Goal: Task Accomplishment & Management: Complete application form

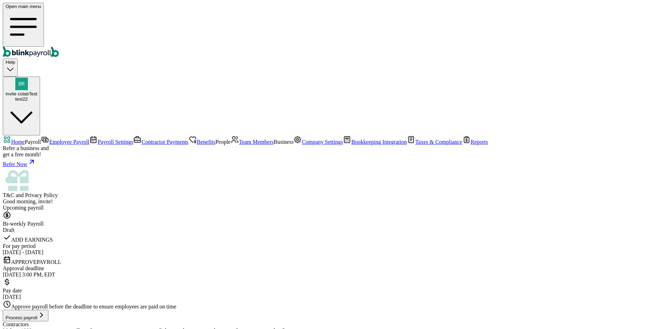
click at [49, 139] on span "Employee Payroll" at bounding box center [69, 142] width 40 height 6
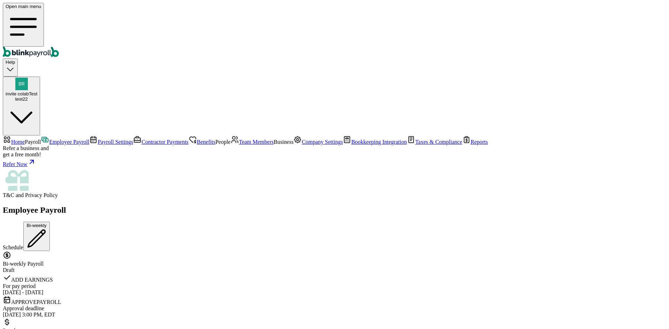
click at [231, 145] on link "Team Members" at bounding box center [252, 142] width 43 height 6
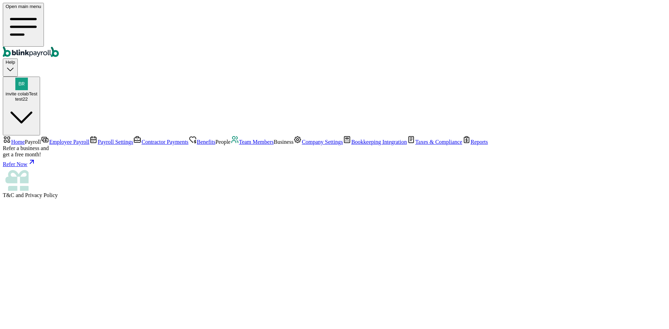
select select "2025"
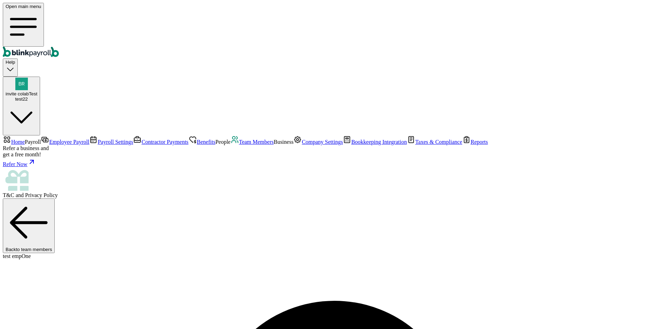
click at [239, 145] on span "Team Members" at bounding box center [256, 142] width 35 height 6
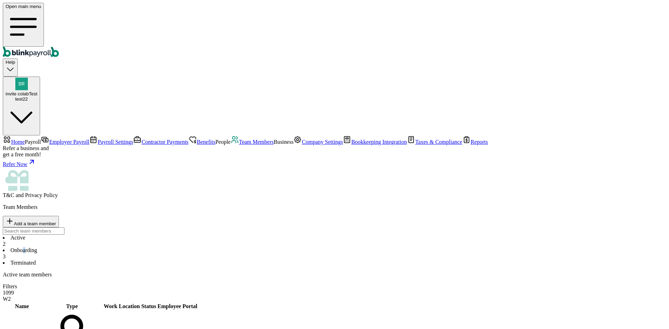
click at [157, 248] on li "Onboarding 3" at bounding box center [335, 254] width 664 height 13
click at [106, 235] on li "Active 2" at bounding box center [335, 241] width 664 height 13
select select "2025"
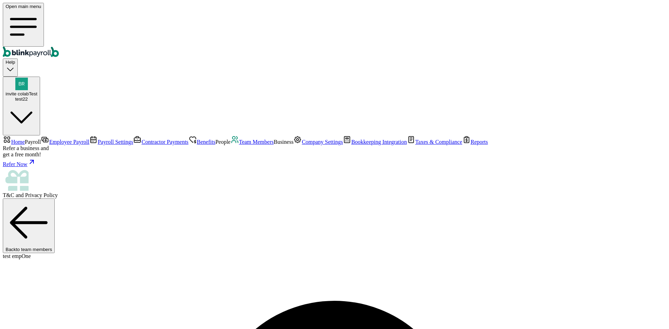
drag, startPoint x: 162, startPoint y: 106, endPoint x: 143, endPoint y: 84, distance: 29.6
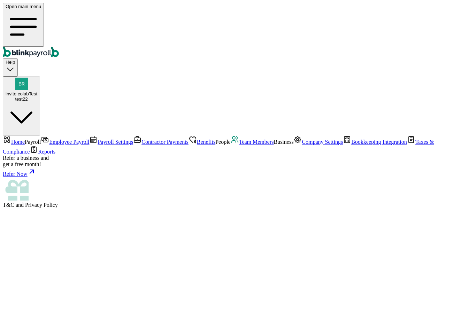
select select "2025"
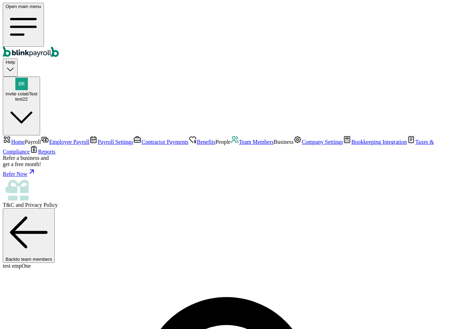
click at [239, 145] on span "Team Members" at bounding box center [256, 142] width 35 height 6
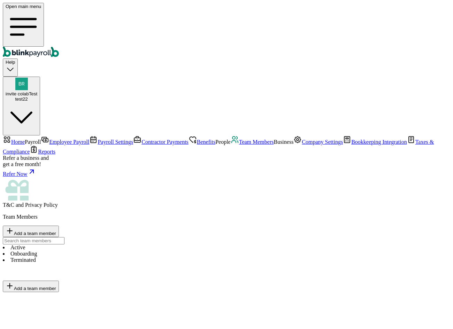
click at [142, 251] on li "Onboarding" at bounding box center [227, 254] width 448 height 6
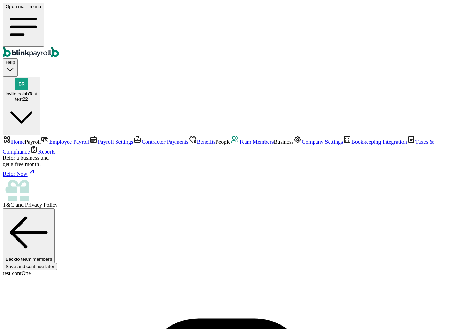
scroll to position [23, 0]
drag, startPoint x: 127, startPoint y: 89, endPoint x: 129, endPoint y: 95, distance: 5.8
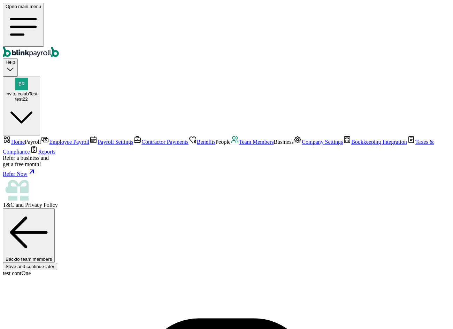
scroll to position [73, 0]
click at [231, 145] on link "Team Members" at bounding box center [252, 142] width 43 height 6
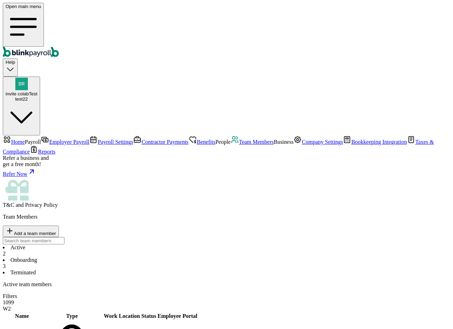
click at [173, 257] on li "Onboarding 3" at bounding box center [227, 263] width 448 height 13
click at [107, 245] on li "Active 2" at bounding box center [227, 251] width 448 height 13
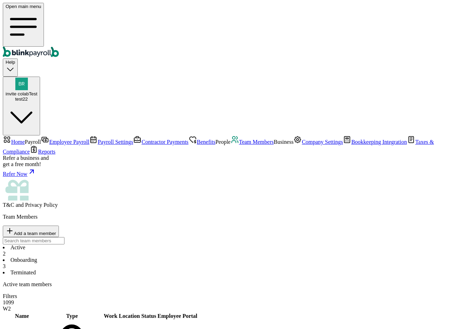
type input "branko+testbus123c1xc@blinkpayroll.com"
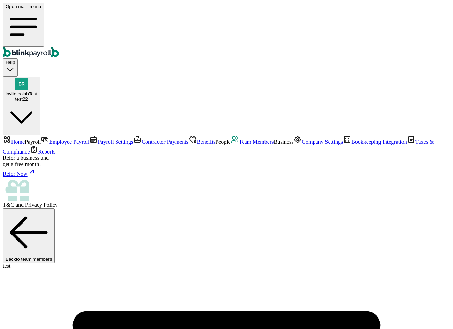
click at [239, 145] on span "Team Members" at bounding box center [256, 142] width 35 height 6
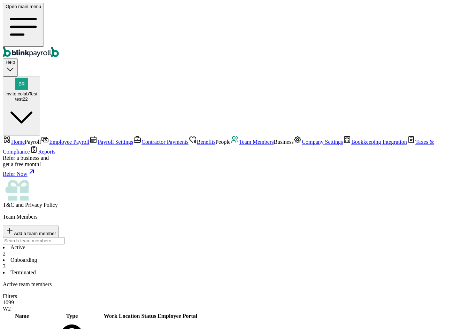
click at [113, 245] on li "Active 2" at bounding box center [227, 251] width 448 height 13
select select "2025"
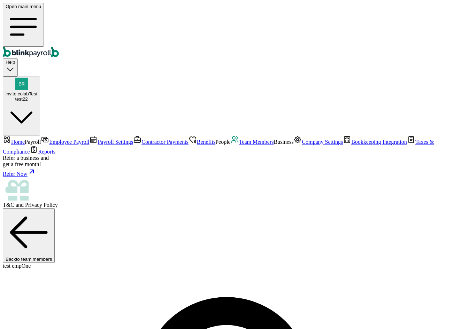
click at [98, 139] on span "Payroll Settings" at bounding box center [116, 142] width 36 height 6
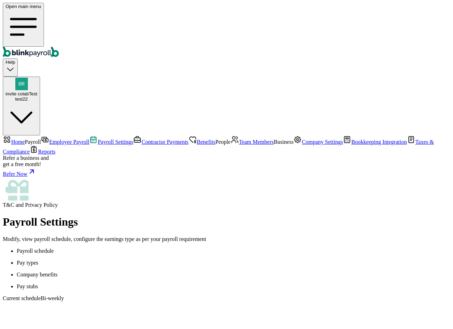
click at [197, 139] on span "Benefits" at bounding box center [206, 142] width 18 height 6
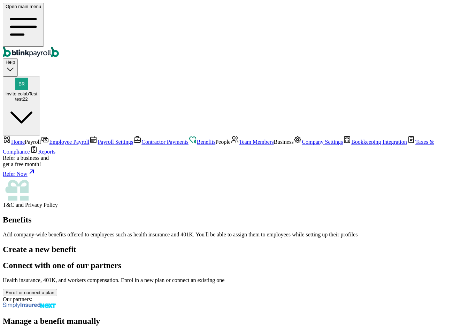
scroll to position [42, 0]
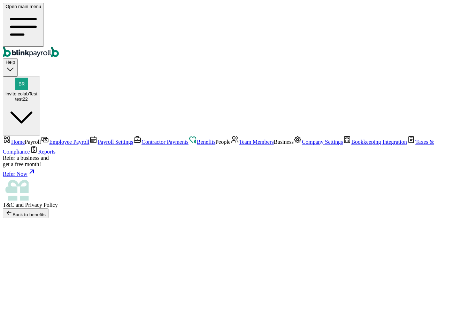
click at [11, 213] on icon "button" at bounding box center [9, 213] width 4 height 0
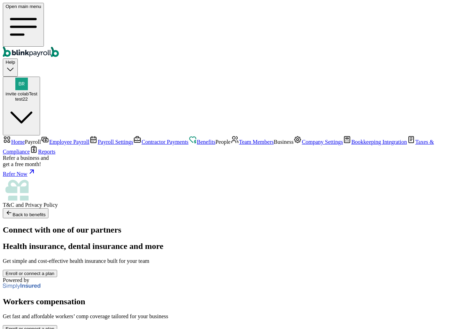
click at [197, 139] on span "Benefits" at bounding box center [206, 142] width 18 height 6
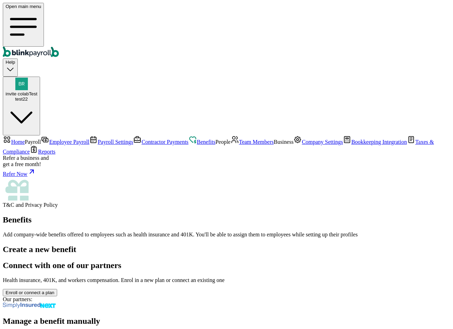
scroll to position [42, 0]
click at [41, 139] on link "Employee Payroll" at bounding box center [65, 142] width 48 height 6
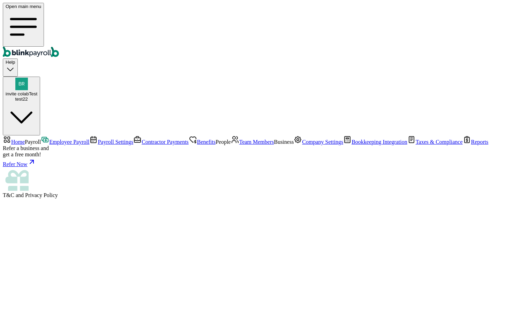
select select "direct_deposit"
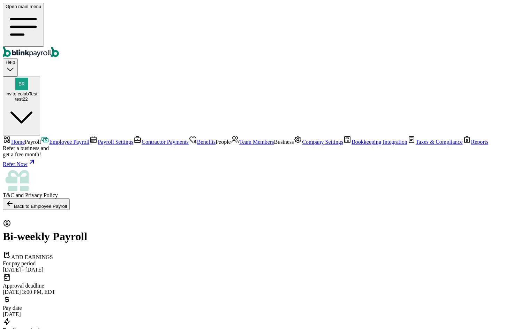
click at [47, 139] on link "Employee Payroll" at bounding box center [65, 142] width 48 height 6
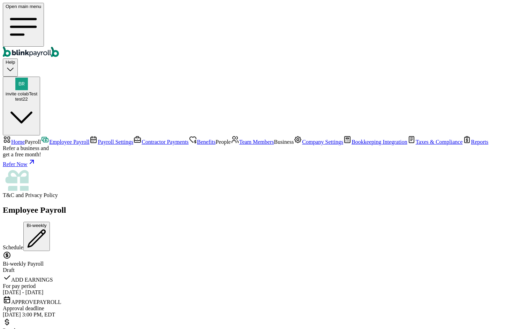
click at [98, 139] on span "Payroll Settings" at bounding box center [116, 142] width 36 height 6
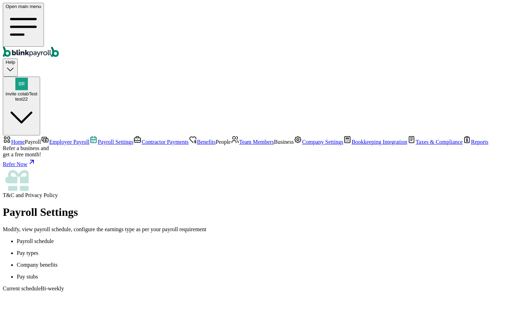
scroll to position [59, 0]
click at [49, 139] on span "Employee Payroll" at bounding box center [69, 142] width 40 height 6
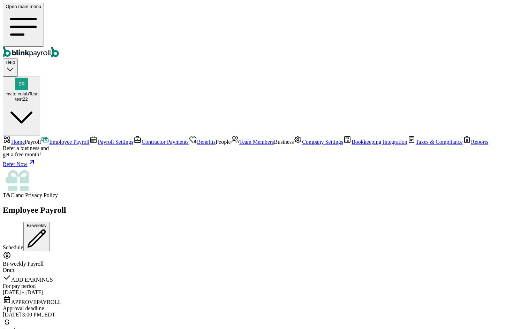
scroll to position [115, 0]
click at [142, 139] on span "Contractor Payments" at bounding box center [165, 142] width 47 height 6
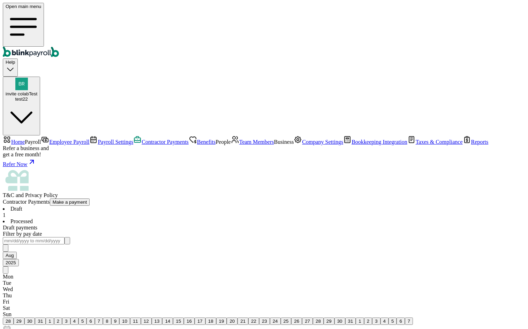
click at [162, 219] on li "Processed" at bounding box center [264, 222] width 522 height 6
click at [98, 139] on span "Payroll Settings" at bounding box center [116, 142] width 36 height 6
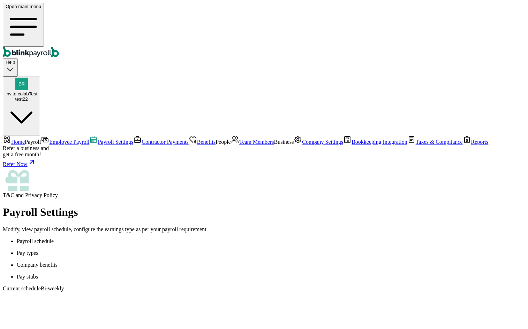
scroll to position [59, 0]
click at [239, 145] on span "Team Members" at bounding box center [256, 142] width 35 height 6
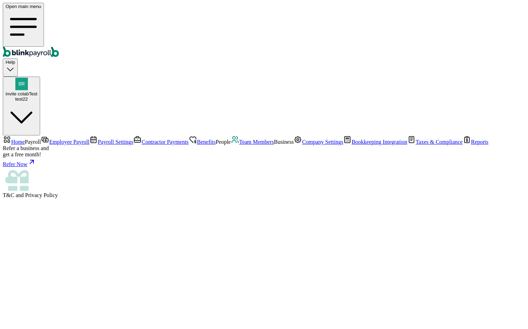
select select "2025"
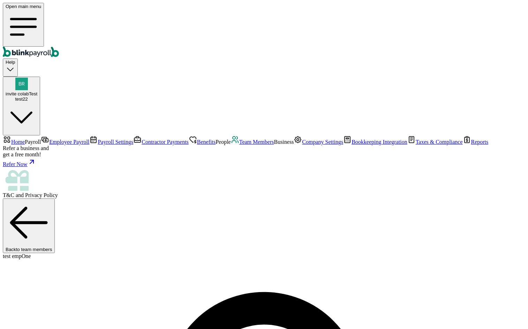
click at [142, 139] on span "Contractor Payments" at bounding box center [165, 142] width 47 height 6
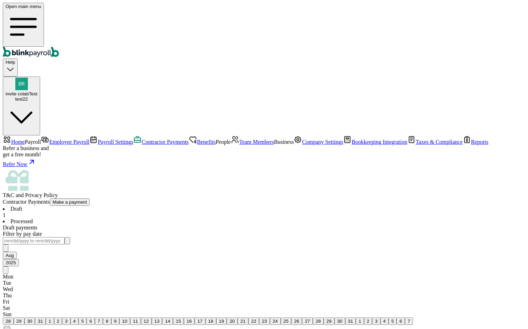
click at [239, 145] on span "Team Members" at bounding box center [256, 142] width 35 height 6
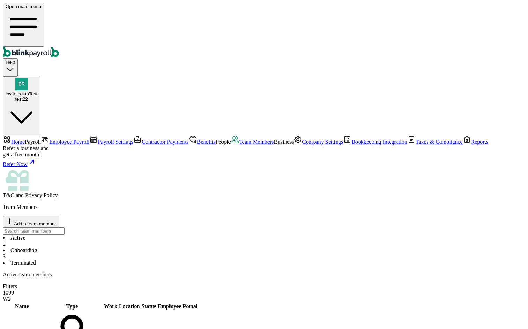
click at [56, 221] on span "Add a team member" at bounding box center [35, 223] width 42 height 5
select select "contractor"
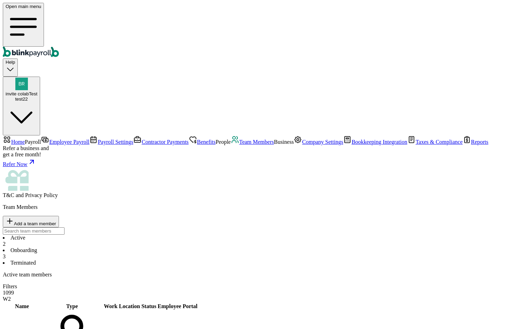
type input "test"
type input "contei"
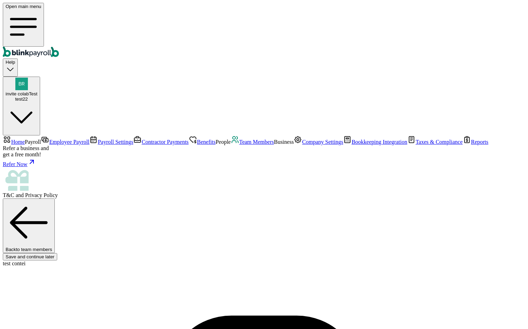
scroll to position [52, 0]
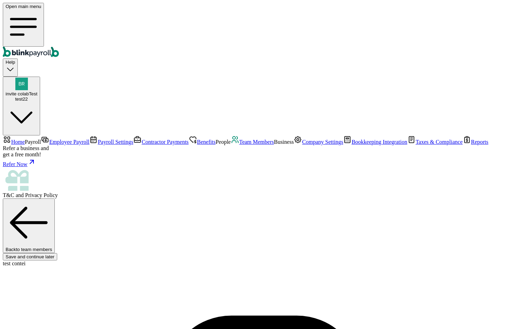
type input "08/05/1977"
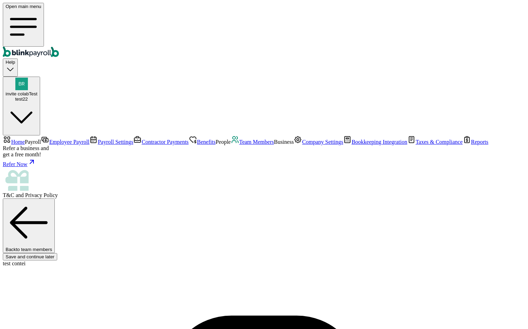
type input "branko+testcontei23311@blinkpayroll.com"
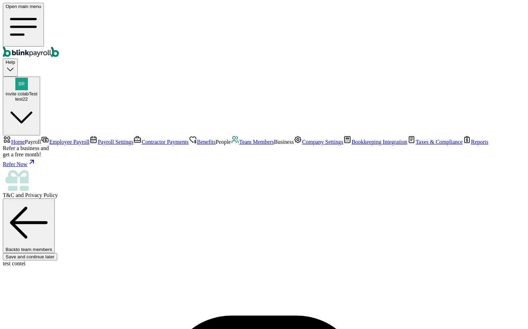
scroll to position [0, 0]
type input "32 1/2 18th St S"
type input "Saint Petersburg"
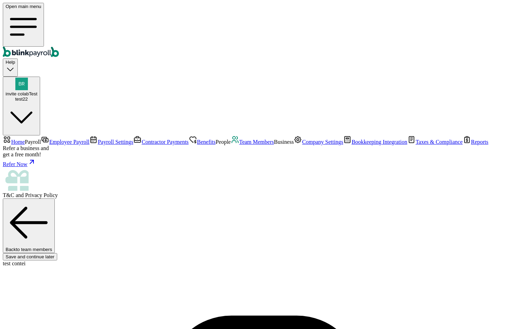
type input "FL"
type input "33712"
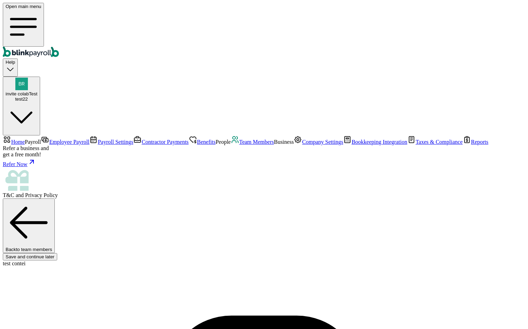
select select "32 1/2 18th St S"
drag, startPoint x: 136, startPoint y: 139, endPoint x: 131, endPoint y: 126, distance: 13.3
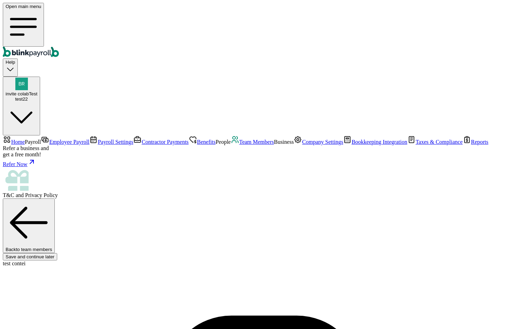
type input "08/04/1989"
type input "20"
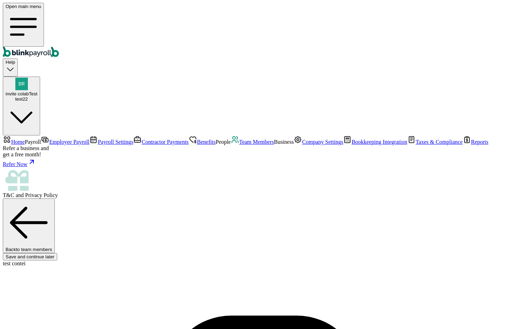
radio input "true"
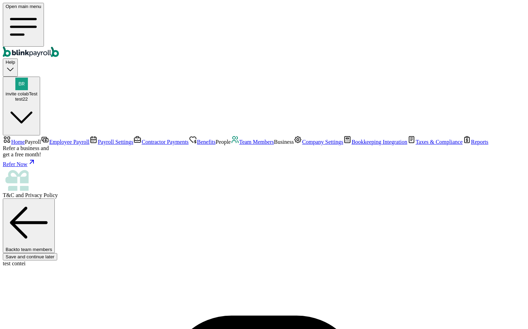
click at [302, 145] on span "Company Settings" at bounding box center [322, 142] width 41 height 6
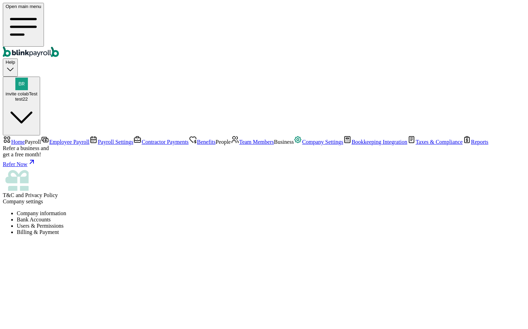
click at [242, 223] on li "Users & Permissions" at bounding box center [271, 226] width 508 height 6
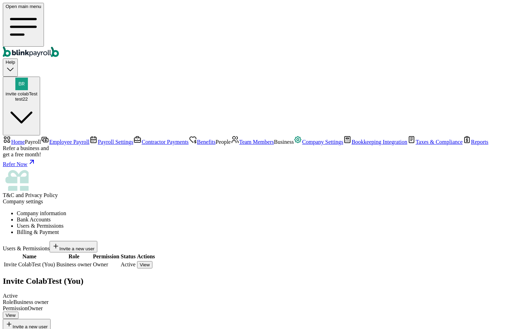
click at [239, 145] on span "Team Members" at bounding box center [256, 142] width 35 height 6
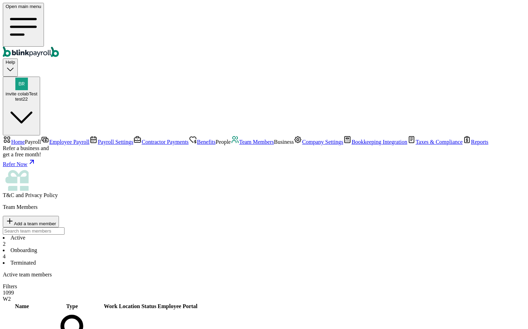
click at [156, 248] on li "Onboarding 4" at bounding box center [264, 254] width 522 height 13
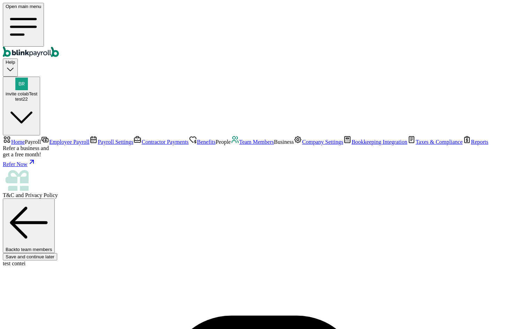
scroll to position [58, 0]
select select "32 1/2 18th St S"
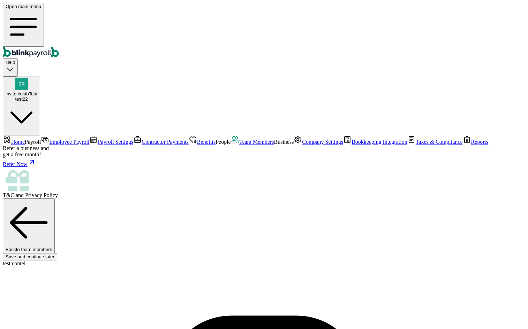
scroll to position [56, 0]
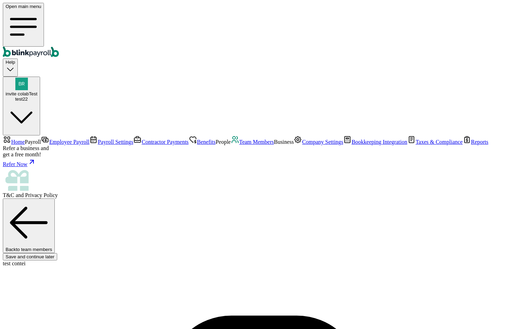
click at [302, 145] on span "Company Settings" at bounding box center [322, 142] width 41 height 6
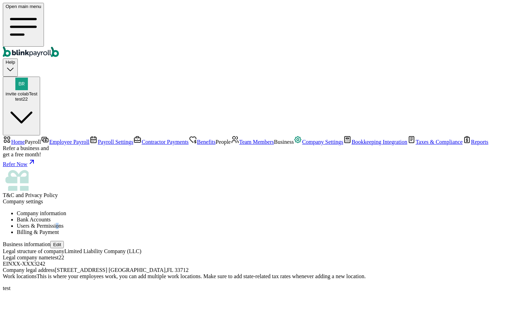
click at [261, 223] on li "Users & Permissions" at bounding box center [271, 226] width 508 height 6
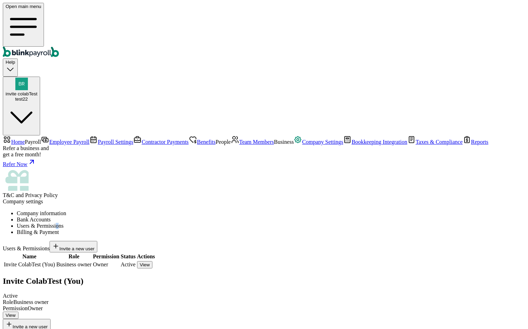
click at [94, 246] on span "Invite a new user" at bounding box center [76, 248] width 35 height 5
type input "test"
type input "sst"
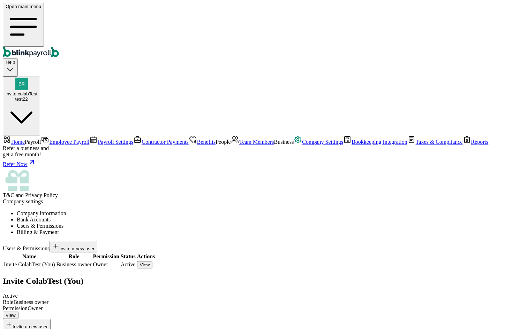
select select "owner"
type input "(455) 454-5445"
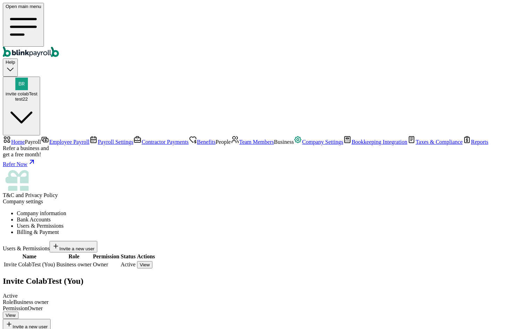
paste input "branko+testcontei23311@blinkpayroll.com"
type input "branko+testcontei23311@blinkpayroll.com"
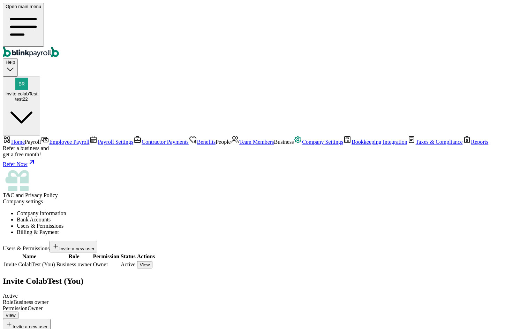
radio input "true"
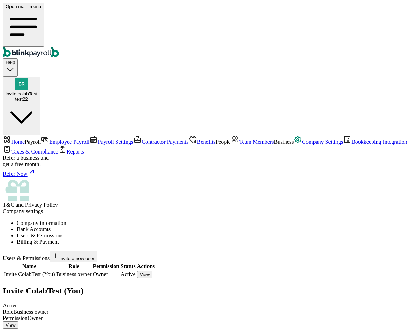
click at [150, 272] on div "View" at bounding box center [145, 274] width 10 height 5
click at [382, 22] on div "Open main menu Help invite colabTest test22" at bounding box center [208, 69] width 411 height 133
click at [37, 97] on div "test22" at bounding box center [22, 99] width 32 height 5
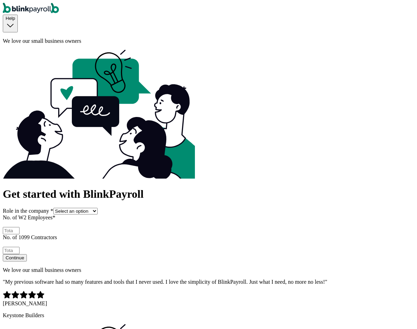
click at [95, 208] on select "Select an option Business owner HR CPA / Accountant Other" at bounding box center [75, 211] width 44 height 7
select select "hr"
click at [53, 208] on select "Select an option Business owner HR CPA / Accountant Other" at bounding box center [75, 211] width 44 height 7
click at [20, 227] on input "No. of W2 Employees *" at bounding box center [11, 230] width 17 height 7
type input "1"
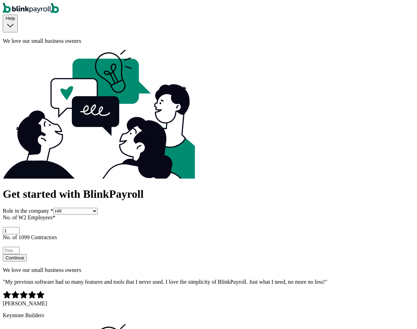
click at [20, 247] on input "No. of 1099 Contractors" at bounding box center [11, 250] width 17 height 7
type input "1"
click at [27, 254] on button "Continue" at bounding box center [15, 257] width 24 height 7
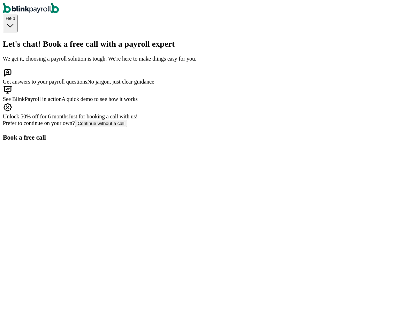
click at [125, 127] on button "Continue without a call" at bounding box center [101, 123] width 52 height 7
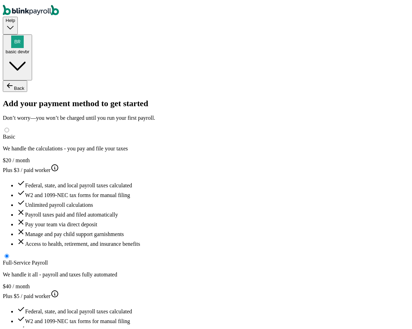
click at [118, 155] on div "radio-group" at bounding box center [208, 155] width 411 height 0
click at [9, 130] on input "Basic We handle the calculations - you pay and file your taxes $20 / month Plus…" at bounding box center [7, 128] width 5 height 5
radio input "true"
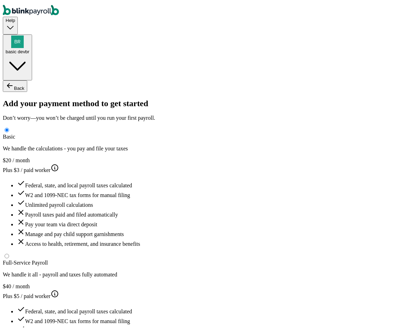
type input "test"
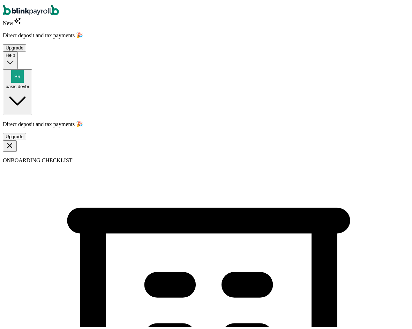
type input "test1123"
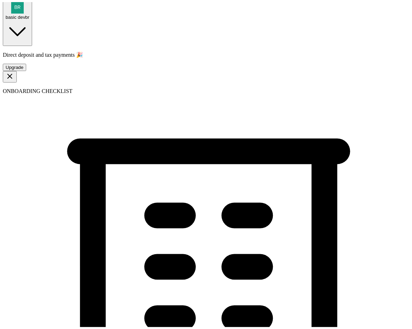
scroll to position [70, 0]
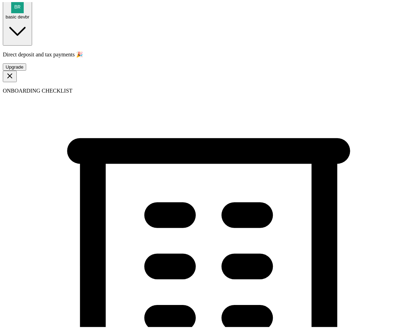
type input "(342) 432-4324"
select select "Limited Liability Company (LLC)"
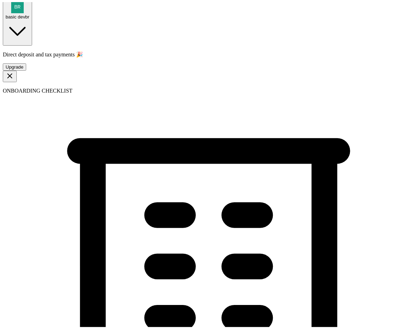
select select "Hospitality or Accommodation"
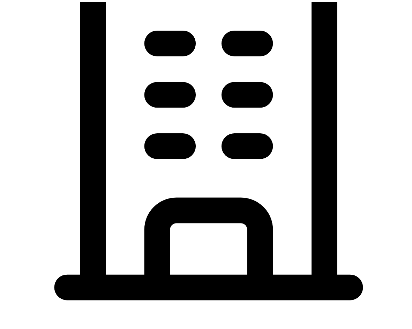
scroll to position [244, 0]
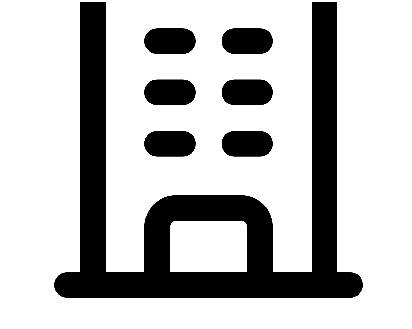
type input "43-2342432"
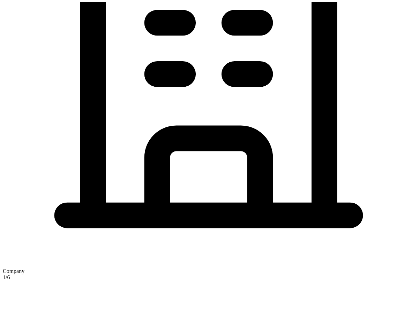
type input "09/02/2025"
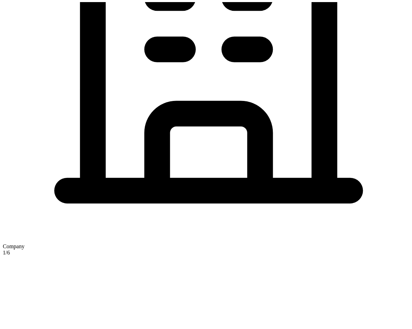
scroll to position [383, 0]
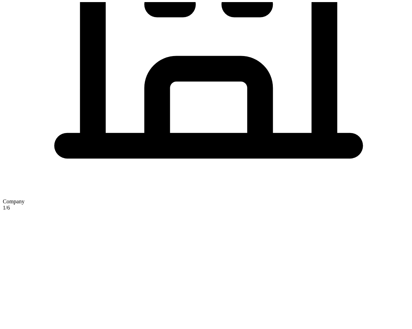
type input "32 1/2 18th St S"
type input "Saint Petersburg"
type input "FL"
type input "33712"
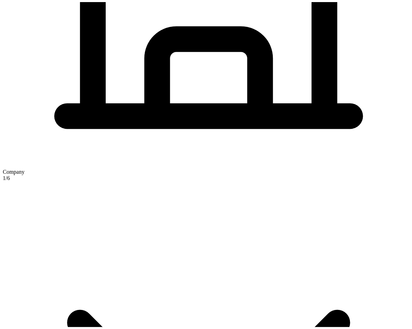
scroll to position [453, 0]
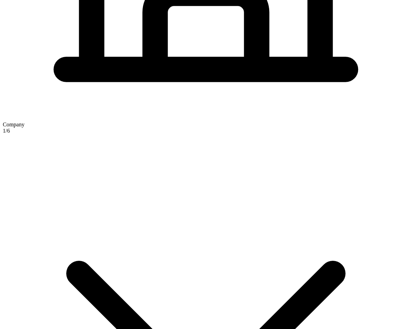
checkbox input "true"
type input "32 1/2 18th St S"
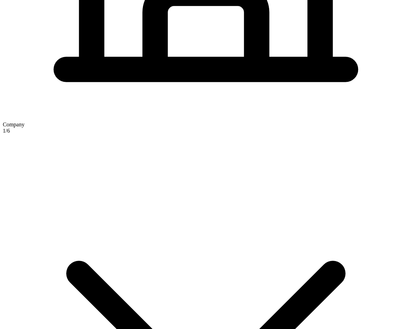
type input "Saint Petersburg"
type input "FL"
type input "33712"
type input "testLoc"
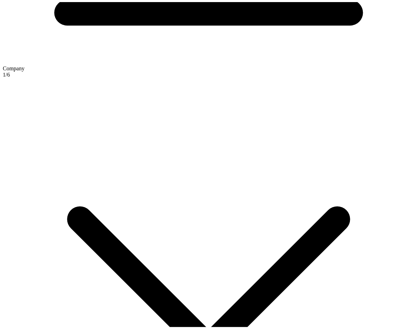
scroll to position [523, 0]
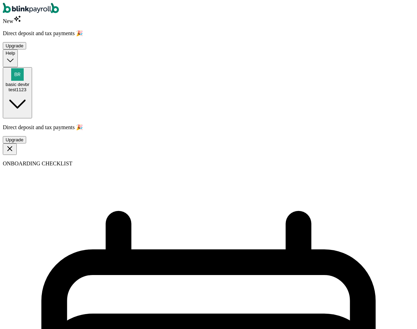
select select "weekly"
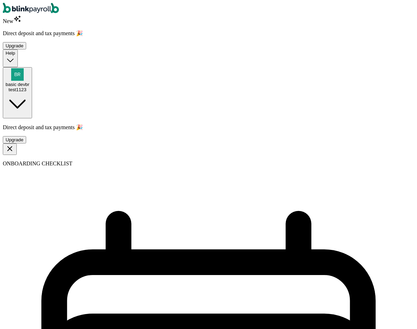
select select "Monday"
select select "08/25/2025"
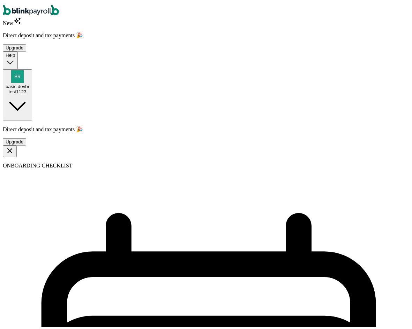
select select "Tue, Aug 12 - Mon, Aug 18"
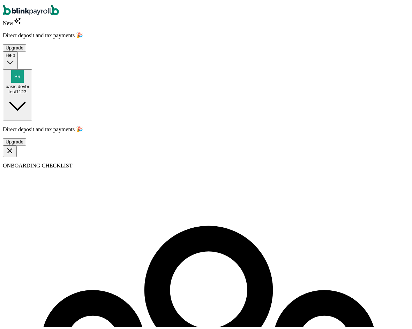
select select "employee"
select select "contractor"
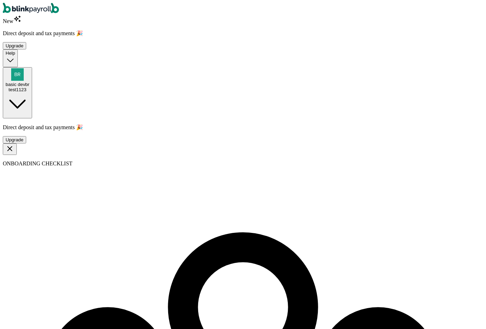
type input "test"
type input "emp"
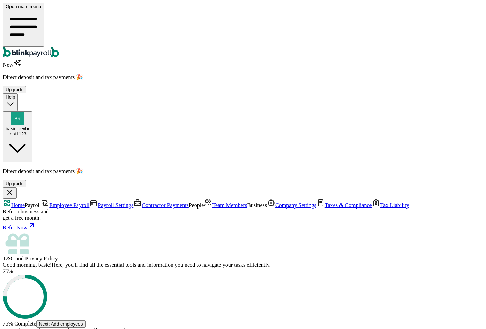
click at [98, 203] on span "Payroll Settings" at bounding box center [116, 206] width 36 height 6
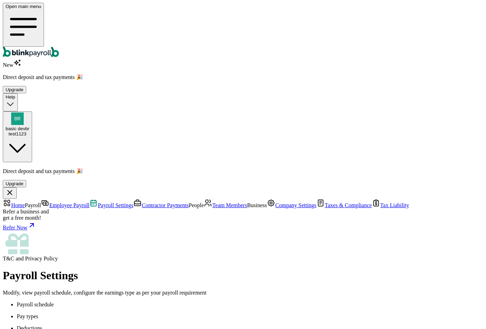
click at [204, 203] on link "Team Members" at bounding box center [225, 206] width 43 height 6
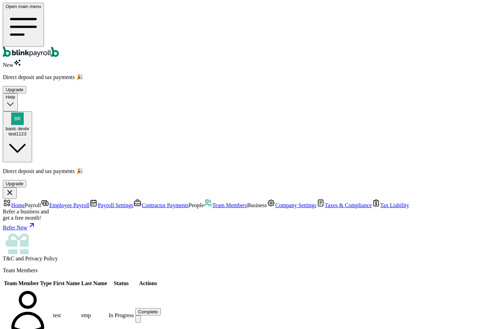
click at [161, 309] on button "Complete" at bounding box center [147, 312] width 25 height 7
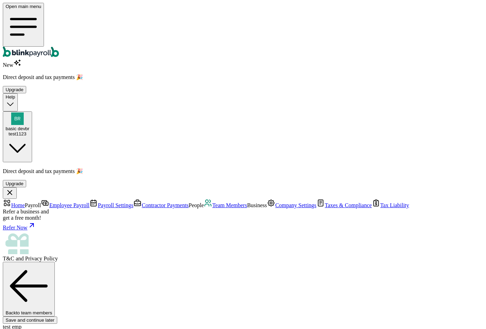
type input "branko+test@blinkpayroll.com"
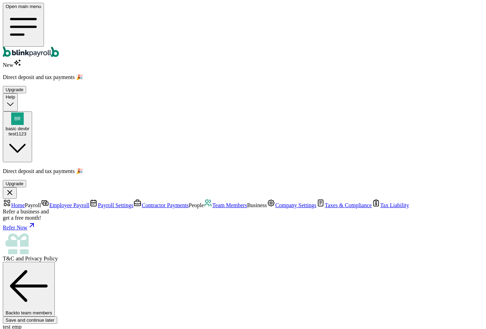
drag, startPoint x: 253, startPoint y: 90, endPoint x: 287, endPoint y: 89, distance: 33.8
click at [142, 203] on span "Contractor Payments" at bounding box center [165, 206] width 47 height 6
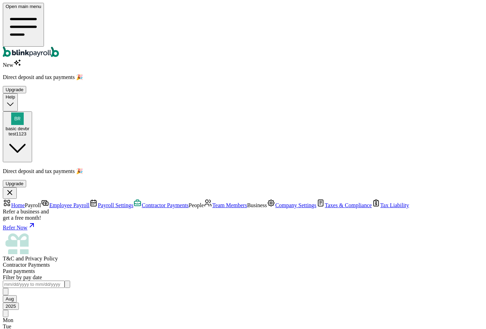
click at [247, 203] on span "Business" at bounding box center [257, 206] width 20 height 6
click at [212, 203] on span "Team Members" at bounding box center [229, 206] width 35 height 6
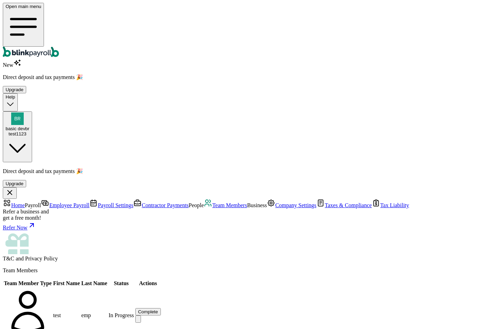
click at [275, 203] on span "Company Settings" at bounding box center [295, 206] width 41 height 6
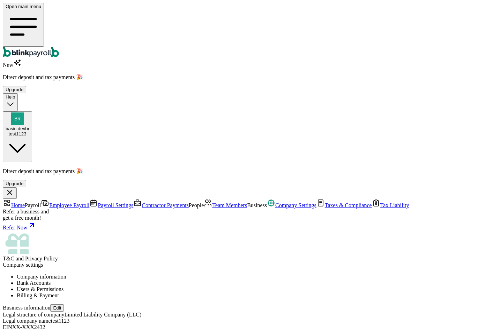
click at [49, 203] on span "Employee Payroll" at bounding box center [69, 206] width 40 height 6
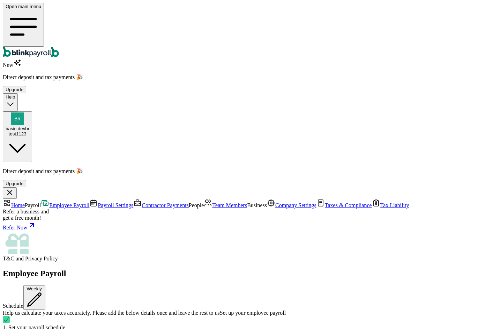
click at [142, 203] on span "Contractor Payments" at bounding box center [165, 206] width 47 height 6
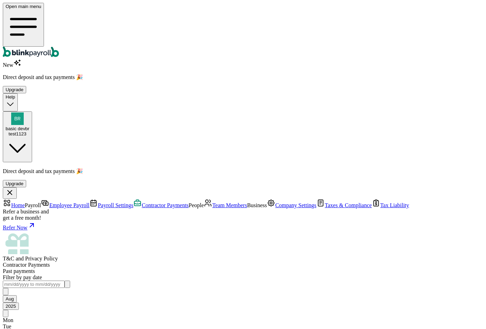
click at [98, 203] on span "Payroll Settings" at bounding box center [116, 206] width 36 height 6
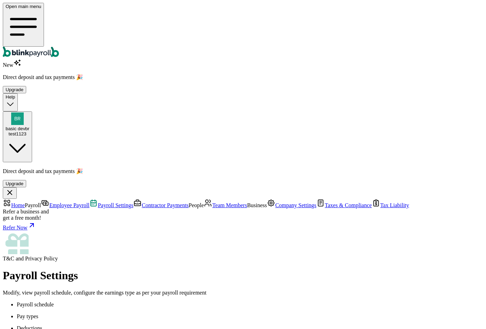
click at [50, 203] on link "Employee Payroll" at bounding box center [65, 206] width 48 height 6
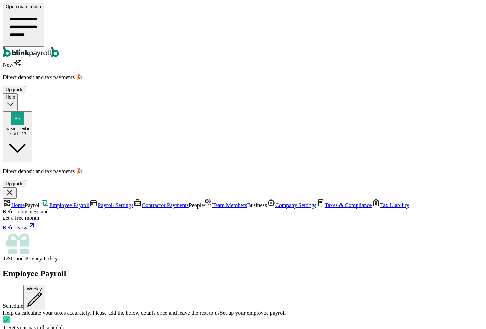
click at [52, 199] on nav "Home Payroll Employee Payroll Payroll Settings Contractor Payments People Team …" at bounding box center [243, 230] width 480 height 63
click at [189, 203] on span "People" at bounding box center [196, 206] width 15 height 6
click at [133, 203] on link "Contractor Payments" at bounding box center [160, 206] width 55 height 6
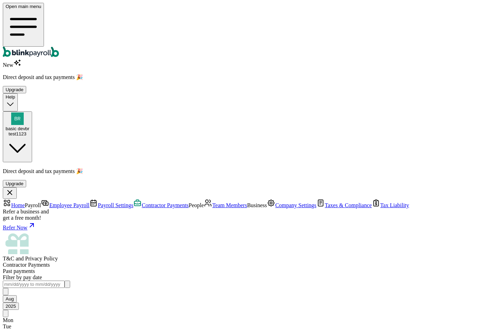
click at [332, 262] on main "Contractor Payments Past payments Filter by pay date Aug 2025 Mon Tue Wed Thu F…" at bounding box center [243, 323] width 480 height 123
click at [336, 262] on main "Contractor Payments Past payments Filter by pay date Aug 2025 Mon Tue Wed Thu F…" at bounding box center [243, 323] width 480 height 123
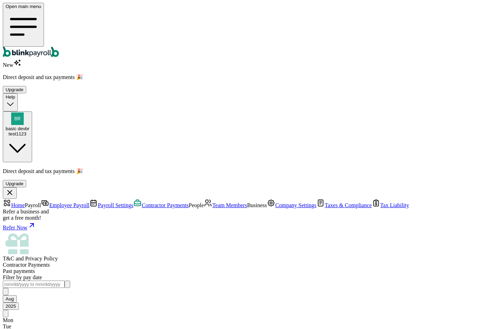
click at [327, 262] on main "Contractor Payments Past payments Filter by pay date Aug 2025 Mon Tue Wed Thu F…" at bounding box center [243, 323] width 480 height 123
click at [204, 203] on link "Team Members" at bounding box center [225, 206] width 43 height 6
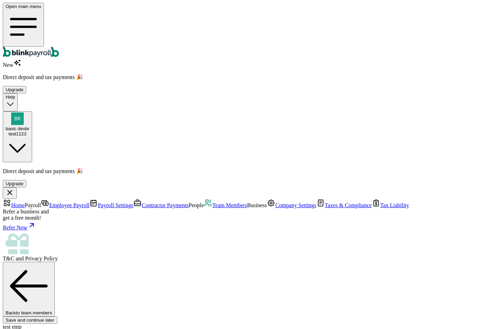
select select "32 1/2 18th St S"
type input "08/01/2025"
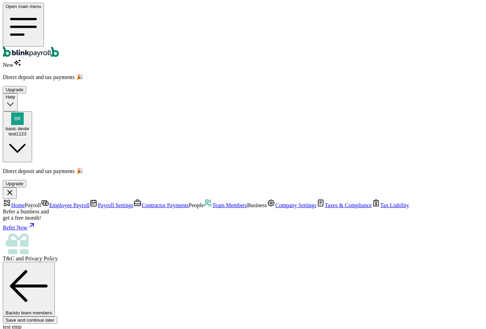
radio input "true"
type input "2,000"
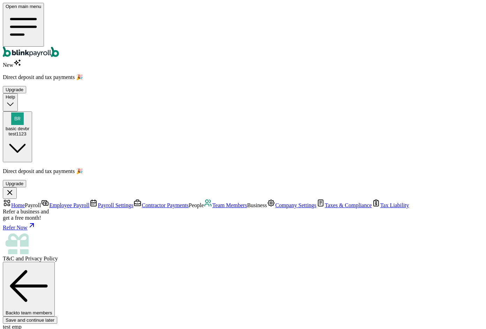
select select "3"
type input "17.31"
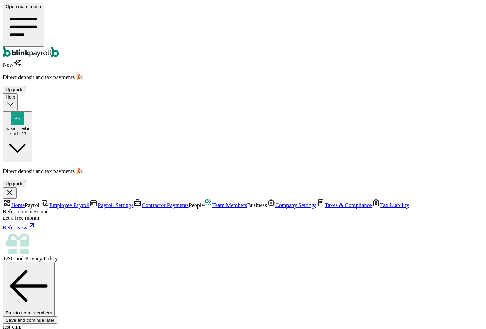
radio input "true"
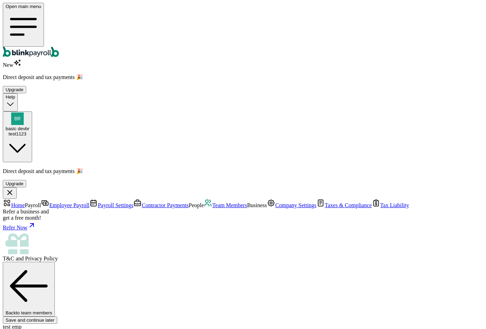
radio input "true"
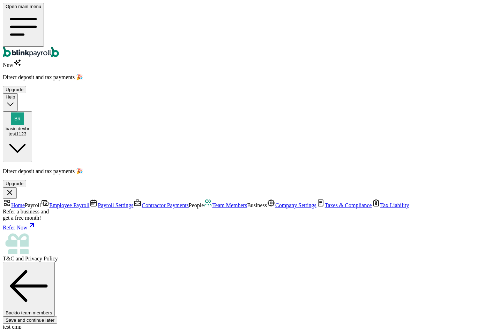
scroll to position [82, 0]
radio input "true"
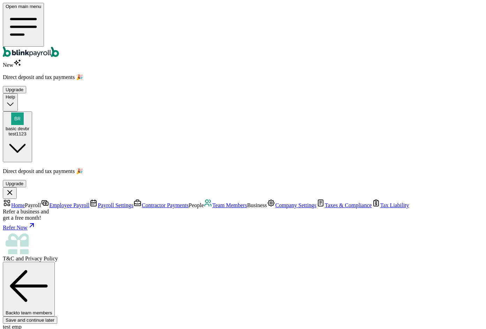
radio input "true"
type input "branko+test@blinkpayroll.com"
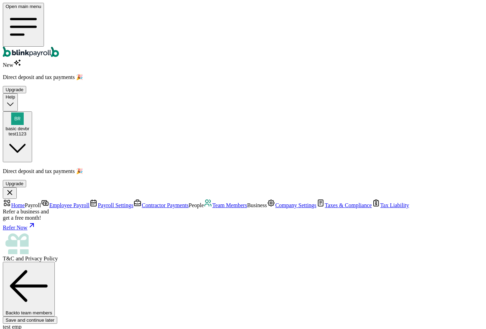
scroll to position [81, 0]
click at [212, 203] on span "Team Members" at bounding box center [229, 206] width 35 height 6
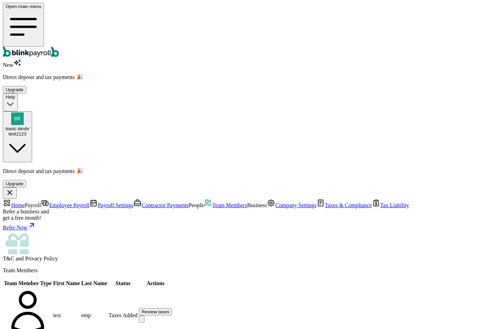
click at [172, 288] on td "Review taxes" at bounding box center [155, 316] width 34 height 56
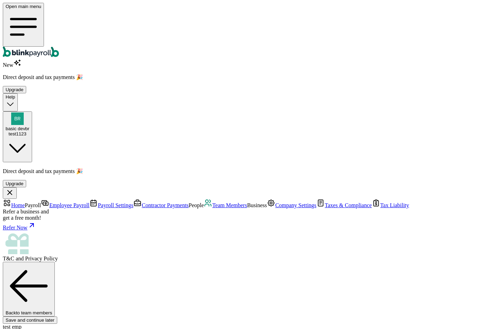
drag, startPoint x: 364, startPoint y: 84, endPoint x: 359, endPoint y: 85, distance: 5.0
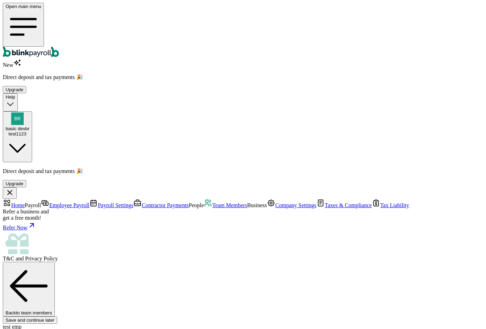
scroll to position [0, 0]
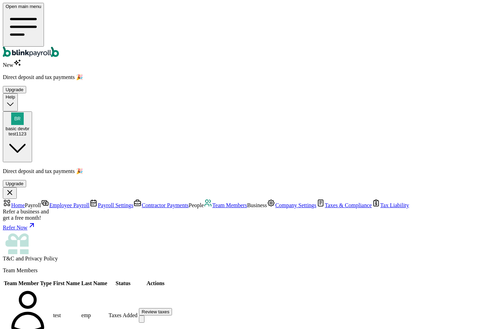
click at [54, 203] on span "Employee Payroll" at bounding box center [69, 206] width 40 height 6
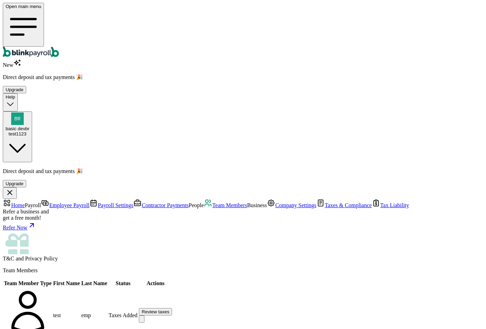
click at [172, 288] on td "Review taxes" at bounding box center [155, 316] width 34 height 56
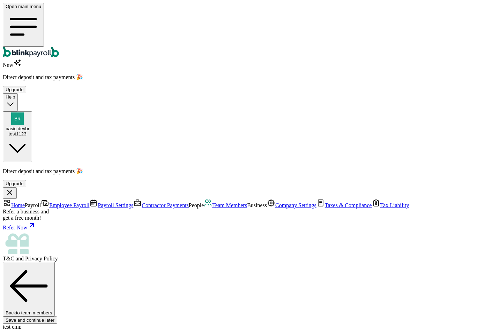
radio input "true"
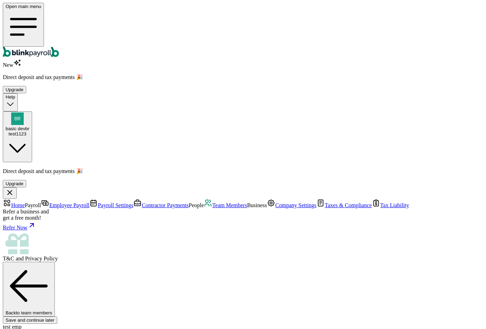
scroll to position [0, 0]
radio input "true"
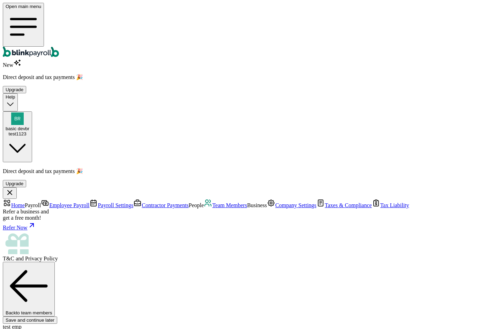
click at [89, 203] on link "Payroll Settings" at bounding box center [111, 206] width 44 height 6
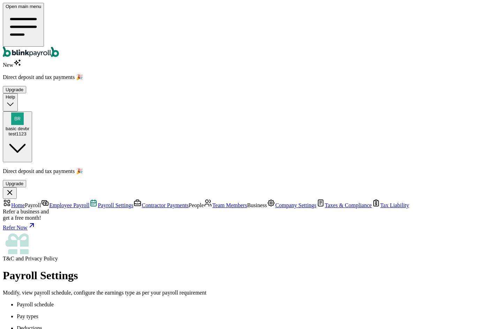
click at [142, 203] on span "Contractor Payments" at bounding box center [165, 206] width 47 height 6
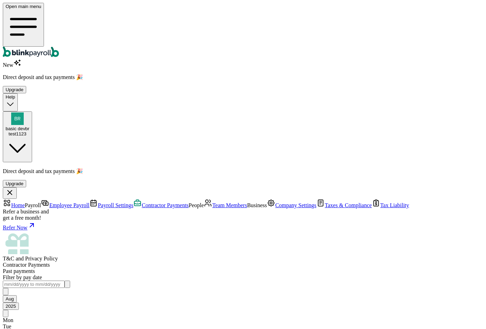
click at [52, 203] on span "Employee Payroll" at bounding box center [69, 206] width 40 height 6
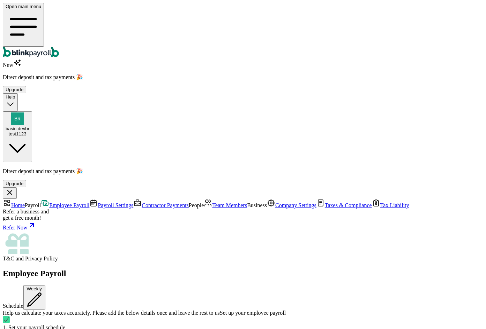
click at [98, 203] on span "Payroll Settings" at bounding box center [116, 206] width 36 height 6
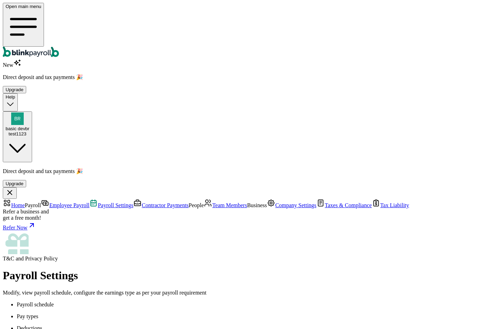
click at [49, 203] on span "Employee Payroll" at bounding box center [69, 206] width 40 height 6
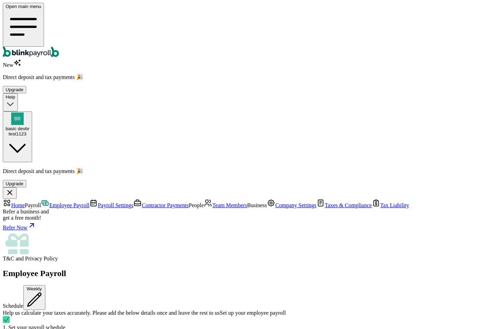
click at [142, 203] on span "Contractor Payments" at bounding box center [165, 206] width 47 height 6
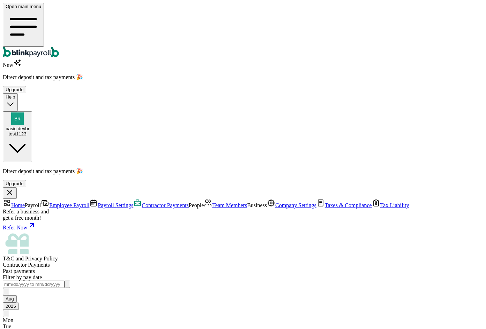
click at [29, 126] on span "basic devbr" at bounding box center [18, 128] width 24 height 5
click at [204, 203] on link "Team Members" at bounding box center [225, 206] width 43 height 6
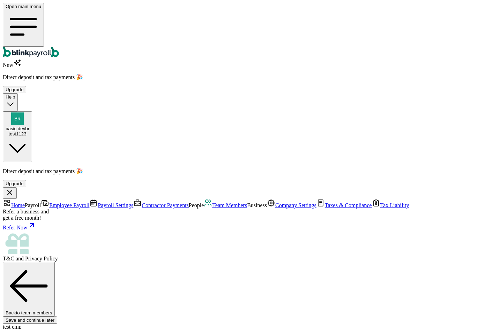
click at [275, 203] on span "Company Settings" at bounding box center [295, 206] width 41 height 6
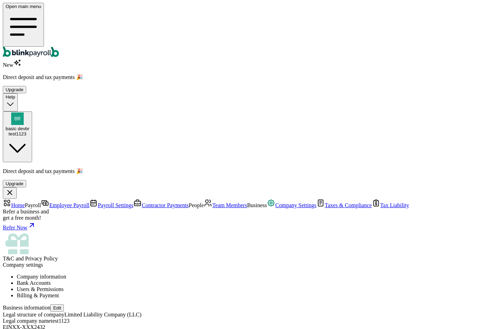
click at [202, 287] on li "Users & Permissions" at bounding box center [250, 290] width 466 height 6
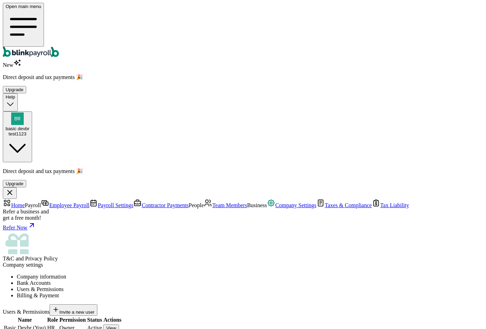
click at [140, 274] on li "Company information" at bounding box center [250, 277] width 466 height 6
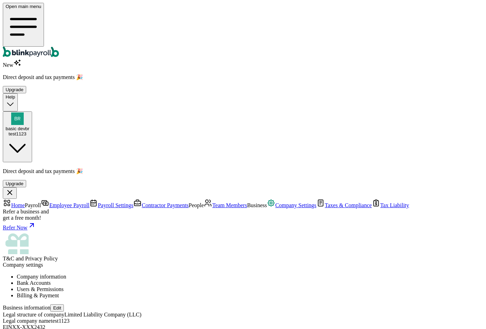
click at [325, 205] on span "Taxes & Compliance" at bounding box center [348, 206] width 47 height 6
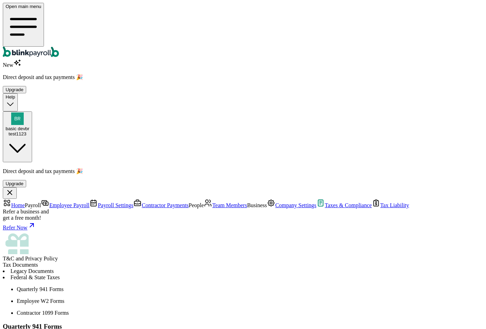
click at [46, 203] on link "Employee Payroll" at bounding box center [65, 206] width 48 height 6
click at [43, 203] on link "Employee Payroll" at bounding box center [65, 206] width 48 height 6
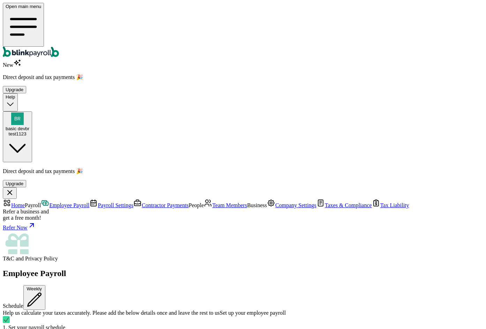
click at [133, 203] on link "Contractor Payments" at bounding box center [160, 206] width 55 height 6
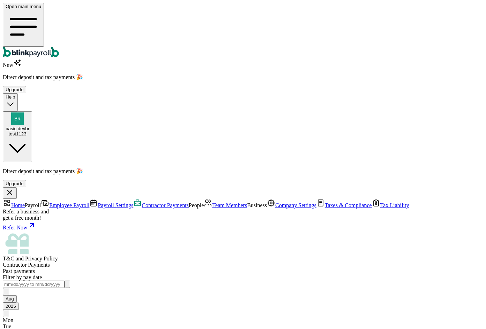
click at [49, 203] on span "Employee Payroll" at bounding box center [69, 206] width 40 height 6
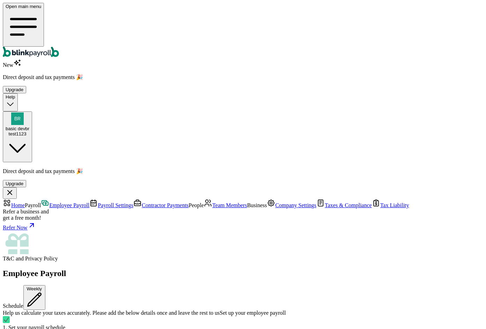
click at [142, 203] on span "Contractor Payments" at bounding box center [165, 206] width 47 height 6
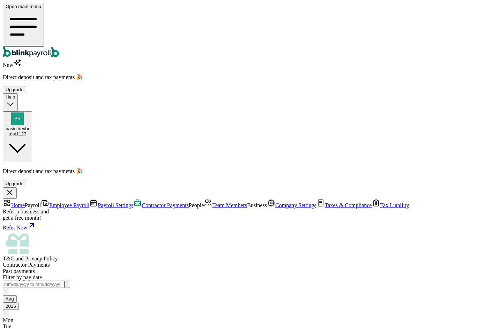
click at [212, 203] on span "Team Members" at bounding box center [229, 206] width 35 height 6
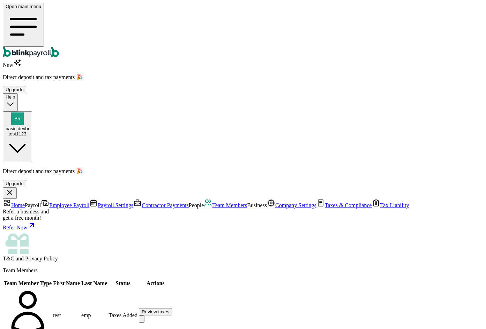
click at [15, 94] on div "Help" at bounding box center [10, 102] width 9 height 16
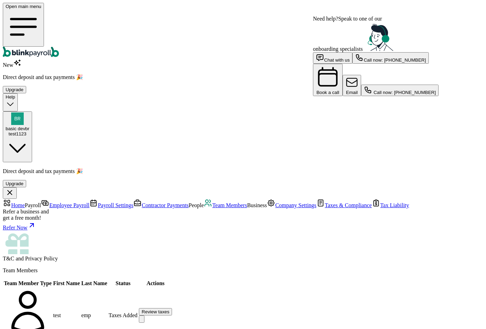
click at [15, 94] on div "Help" at bounding box center [10, 102] width 9 height 16
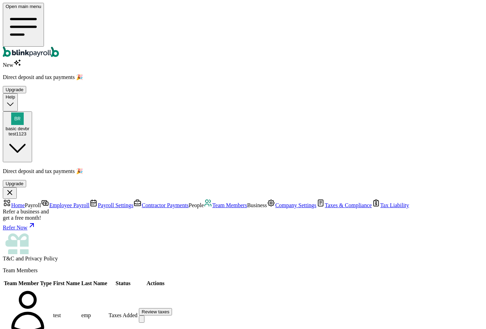
click at [24, 113] on img "button" at bounding box center [17, 119] width 13 height 13
